Goal: Information Seeking & Learning: Learn about a topic

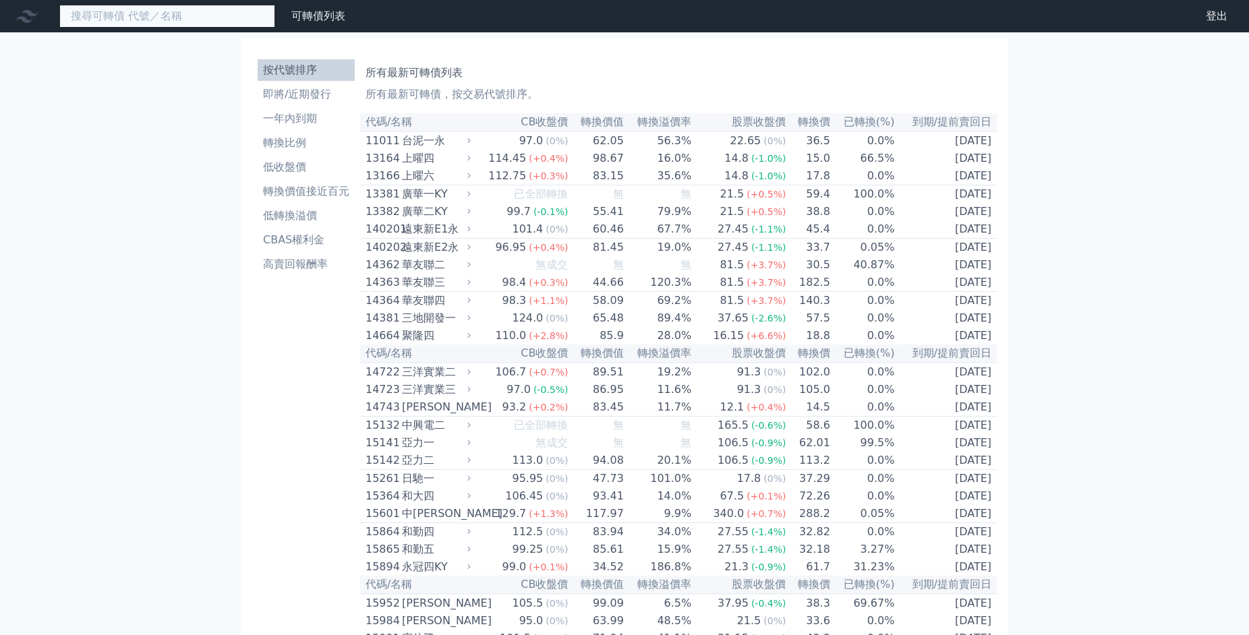
click at [196, 27] on input at bounding box center [167, 16] width 216 height 23
paste input "為升"
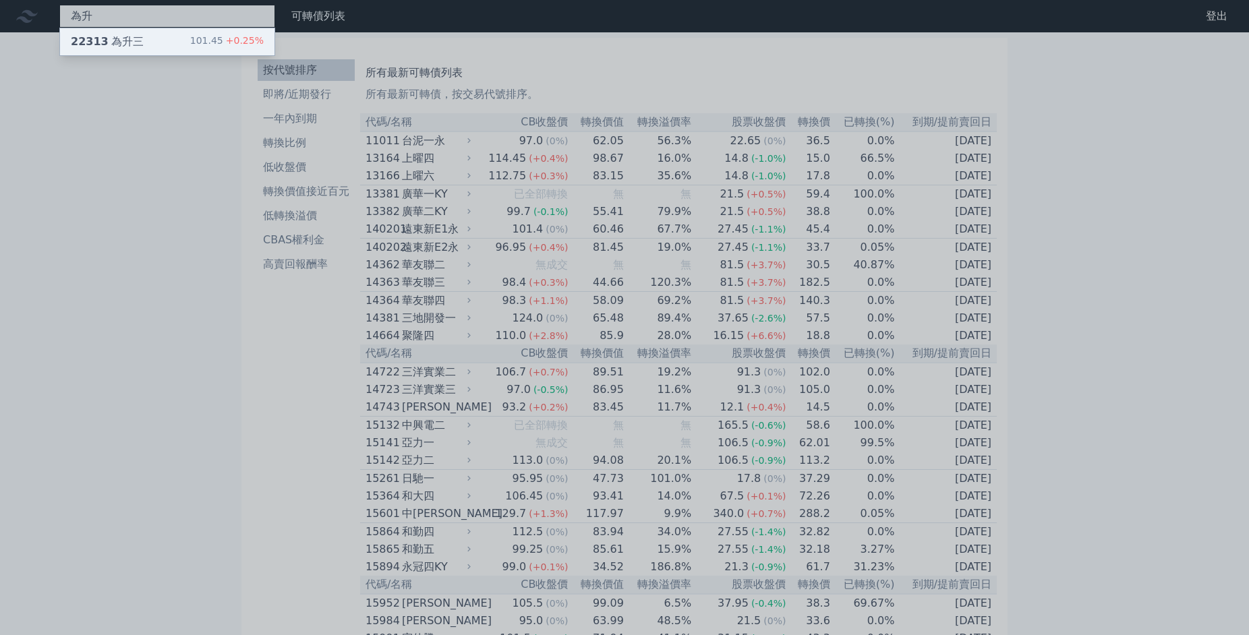
type input "為升"
click at [136, 48] on div "22313 為升三" at bounding box center [107, 42] width 73 height 16
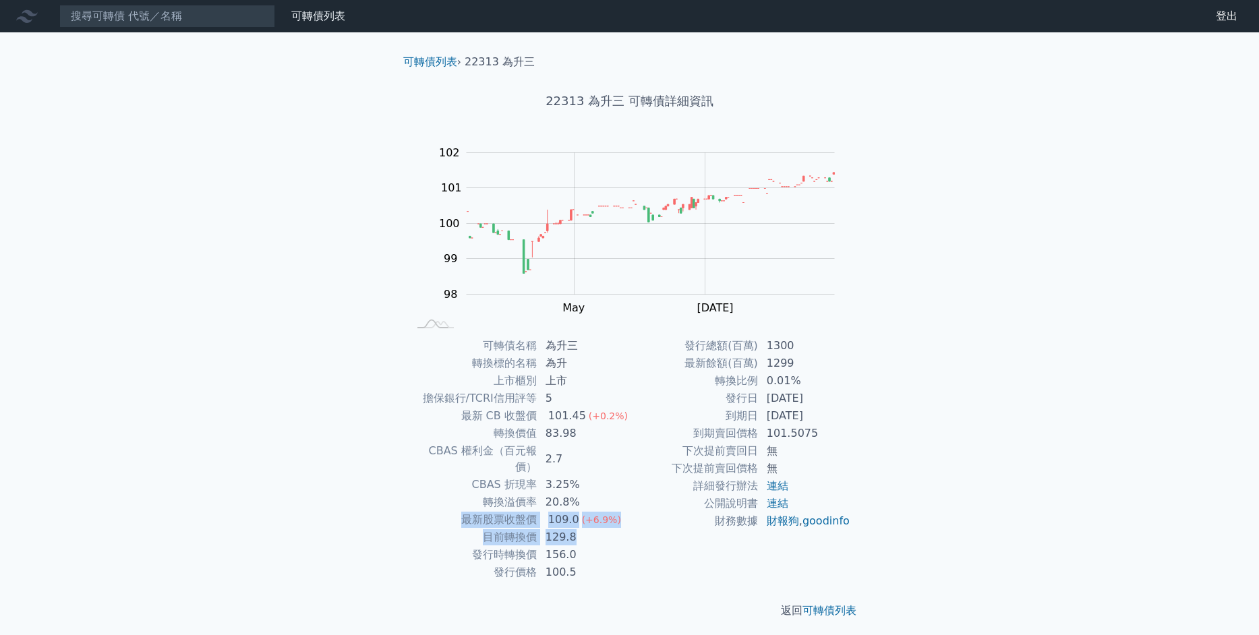
drag, startPoint x: 579, startPoint y: 524, endPoint x: 440, endPoint y: 505, distance: 140.2
click at [440, 505] on tbody "可轉債名稱 為升三 轉換標的名稱 為升 上市櫃別 上市 擔保銀行/TCRI信用評等 5 最新 CB 收盤價 101.45 (+0.2%) 轉換價值 83.98…" at bounding box center [519, 459] width 221 height 244
drag, startPoint x: 829, startPoint y: 420, endPoint x: 720, endPoint y: 419, distance: 109.3
click at [720, 419] on tr "到期日 [DATE]" at bounding box center [740, 416] width 221 height 18
drag, startPoint x: 615, startPoint y: 523, endPoint x: 619, endPoint y: 485, distance: 38.1
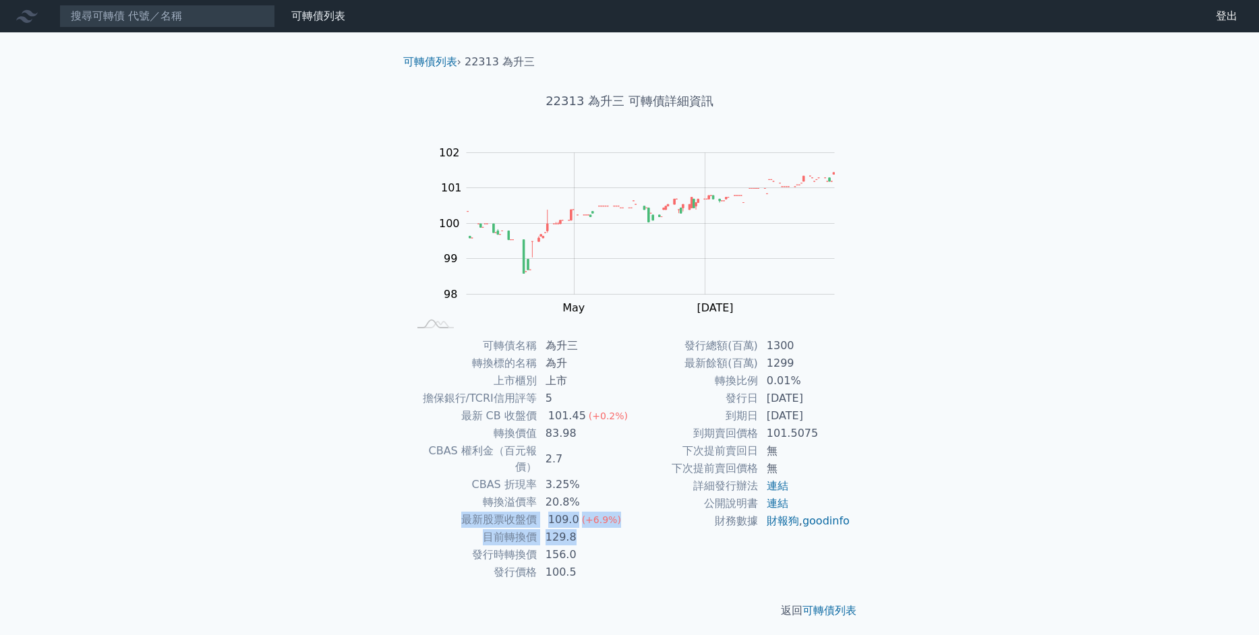
click at [619, 485] on tbody "可轉債名稱 為升三 轉換標的名稱 為升 上市櫃別 上市 擔保銀行/TCRI信用評等 5 最新 CB 收盤價 101.45 (+0.2%) 轉換價值 83.98…" at bounding box center [519, 459] width 221 height 244
